Goal: Find specific page/section: Find specific page/section

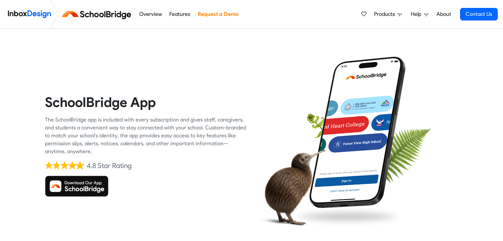
click at [74, 189] on img at bounding box center [76, 186] width 63 height 21
